Goal: Task Accomplishment & Management: Manage account settings

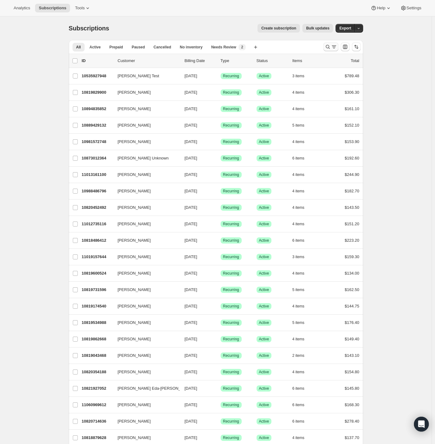
click at [331, 47] on icon "Search and filter results" at bounding box center [328, 47] width 6 height 6
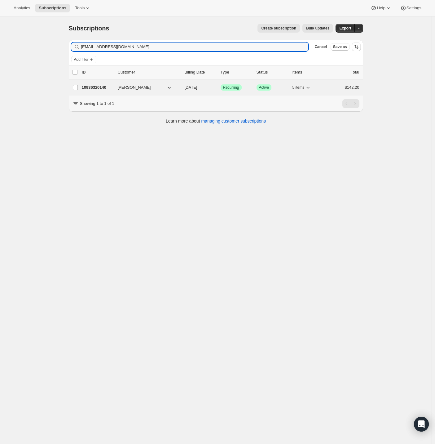
type input "[EMAIL_ADDRESS][DOMAIN_NAME]"
click at [94, 87] on p "10936320140" at bounding box center [97, 87] width 31 height 6
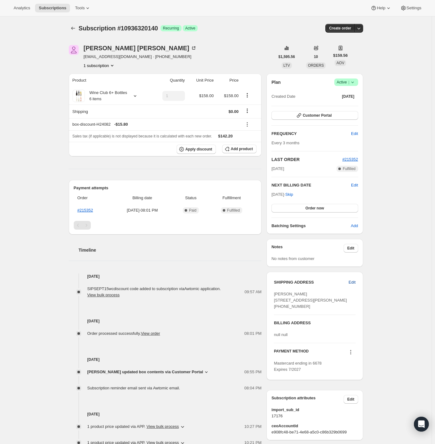
click at [351, 282] on span "Edit" at bounding box center [352, 282] width 7 height 6
select select "[GEOGRAPHIC_DATA]"
select select "OH"
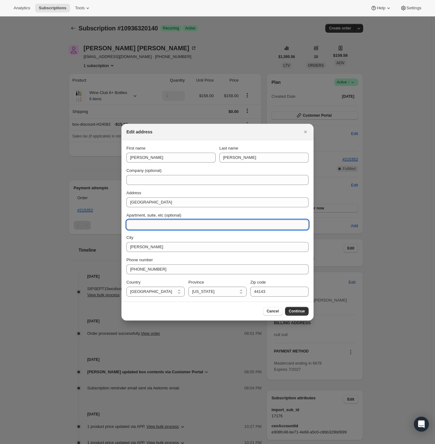
click at [153, 221] on input "Apartment, suite, etc (optional)" at bounding box center [217, 224] width 182 height 10
paste input "Suit F"
type input "Suit F"
click at [303, 312] on span "Continue" at bounding box center [297, 310] width 16 height 5
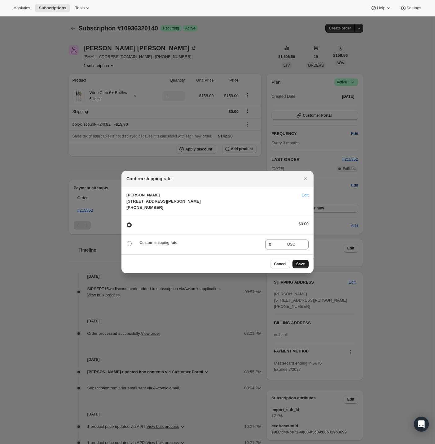
click at [300, 266] on span "Save" at bounding box center [300, 263] width 9 height 5
